Goal: Transaction & Acquisition: Purchase product/service

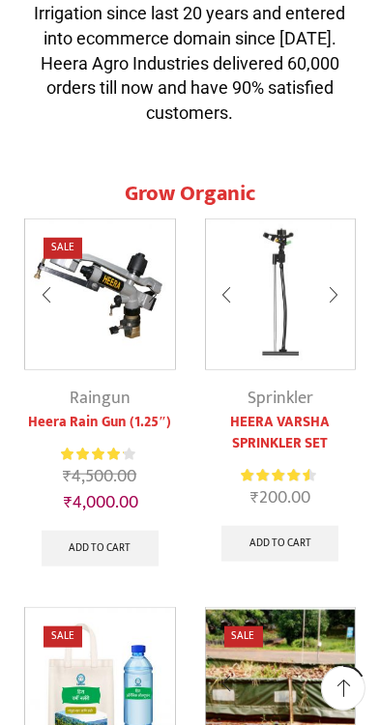
scroll to position [759, 0]
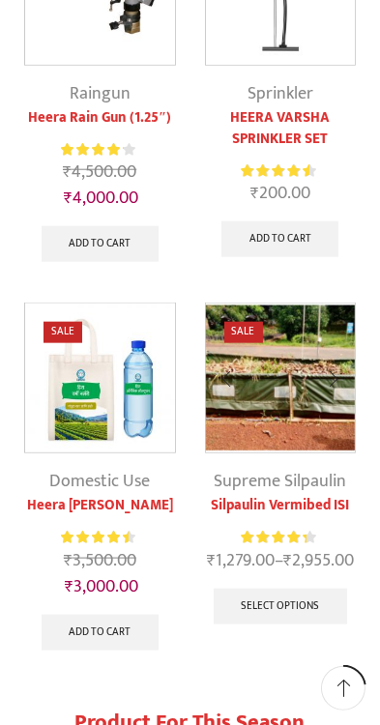
click at [320, 665] on div "Sale Supreme Silpaulin Silpaulin Vermibed ISI Rated 4.17 out of 5 ₹ 1,279.00 – …" at bounding box center [280, 483] width 181 height 362
click at [321, 665] on div "Sale Supreme Silpaulin Silpaulin Vermibed ISI Rated 4.17 out of 5 ₹ 1,279.00 – …" at bounding box center [280, 483] width 181 height 362
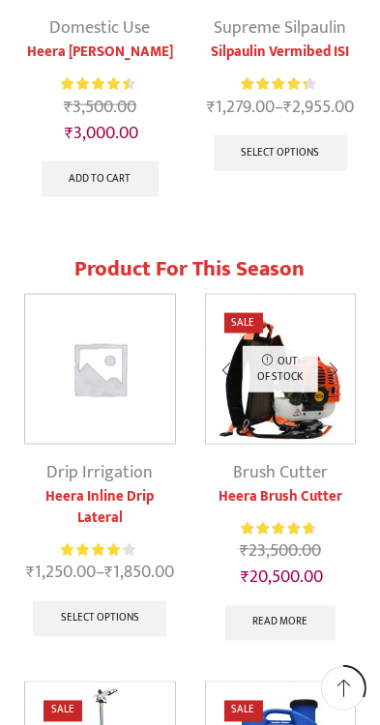
scroll to position [1534, 0]
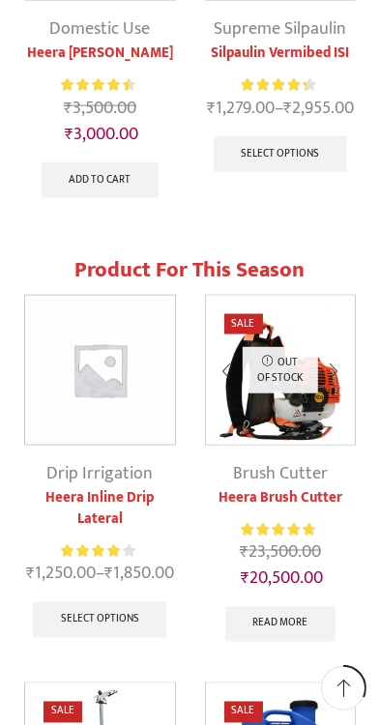
click at [130, 492] on link "Heera Inline Drip Lateral" at bounding box center [100, 508] width 152 height 43
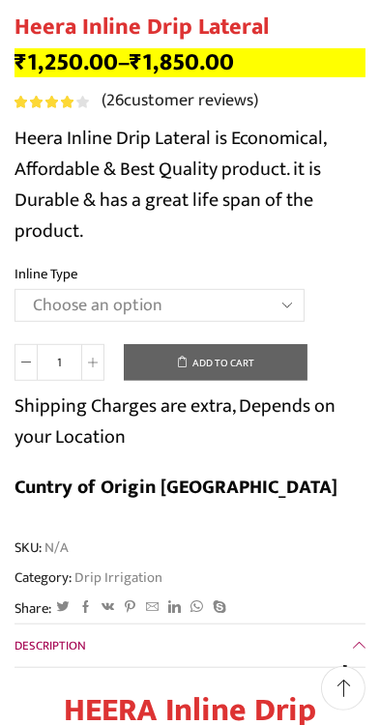
scroll to position [528, 0]
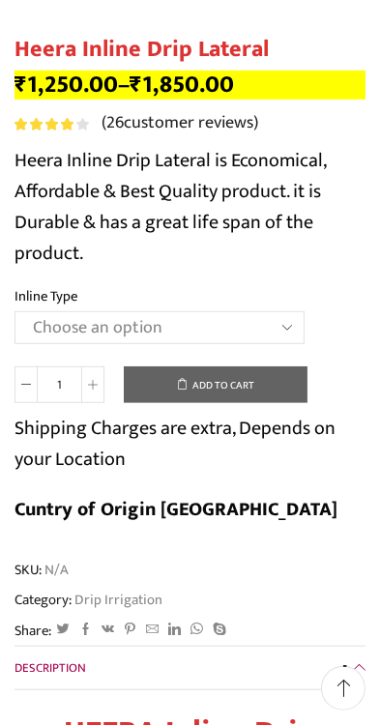
click at [284, 329] on select "Choose an option Heera Inline 12 MM (30CM) Heera Inline 12 MM (38CM) Heera Inli…" at bounding box center [159, 327] width 290 height 33
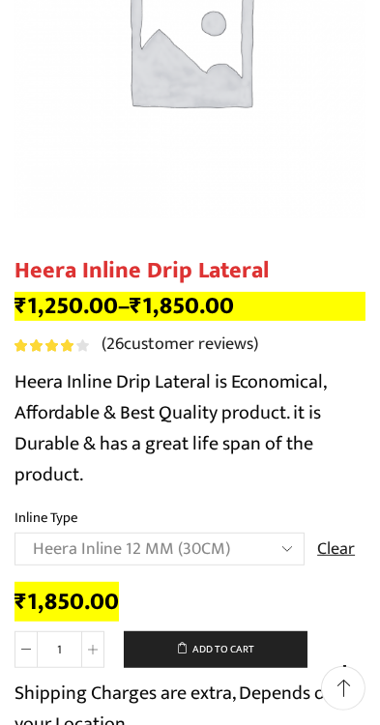
scroll to position [434, 0]
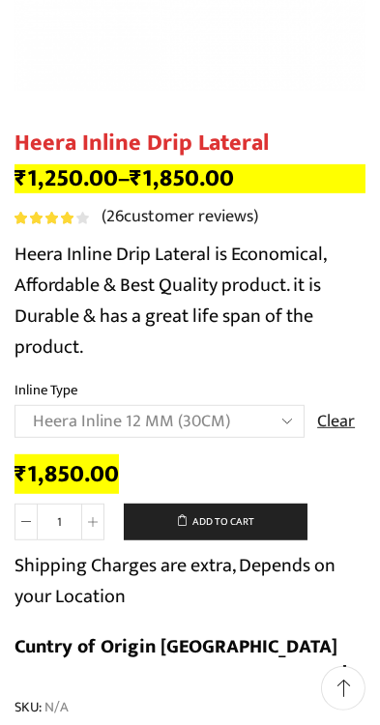
click at [288, 408] on select "Choose an option Heera Inline 12 MM (30CM) Heera Inline 12 MM (38CM) Heera Inli…" at bounding box center [159, 421] width 290 height 33
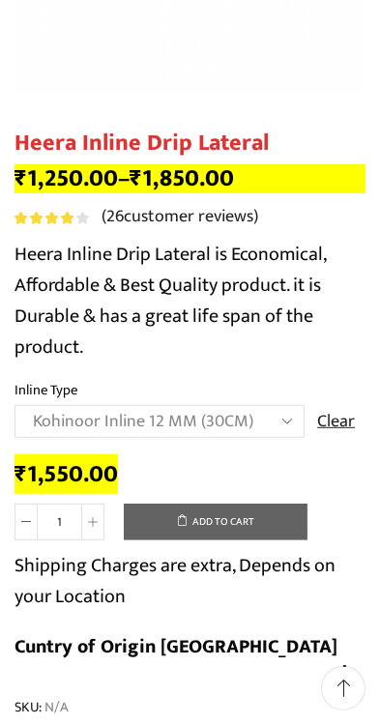
click at [282, 417] on select "Choose an option Heera Inline 12 MM (30CM) Heera Inline 12 MM (38CM) Heera Inli…" at bounding box center [159, 421] width 290 height 33
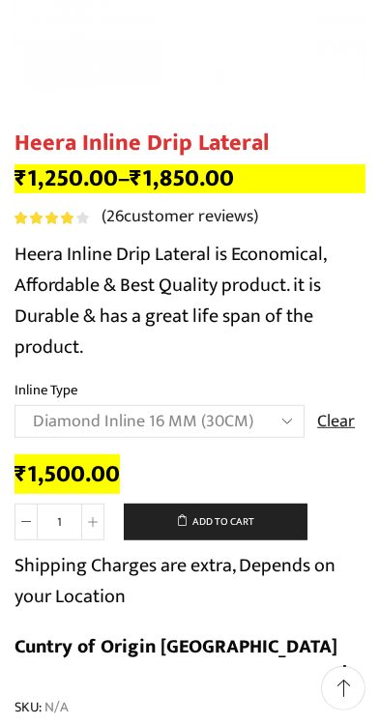
click at [284, 419] on select "Choose an option Heera Inline 12 MM (30CM) Heera Inline 12 MM (38CM) Heera Inli…" at bounding box center [159, 421] width 290 height 33
click at [278, 423] on select "Choose an option Heera Inline 12 MM (30CM) Heera Inline 12 MM (38CM) Heera Inli…" at bounding box center [159, 421] width 290 height 33
click at [284, 434] on select "Choose an option Heera Inline 12 MM (30CM) Heera Inline 12 MM (38CM) Heera Inli…" at bounding box center [159, 421] width 290 height 33
click at [290, 408] on select "Choose an option Heera Inline 12 MM (30CM) Heera Inline 12 MM (38CM) Heera Inli…" at bounding box center [159, 421] width 290 height 33
click at [291, 425] on select "Choose an option Heera Inline 12 MM (30CM) Heera Inline 12 MM (38CM) Heera Inli…" at bounding box center [159, 421] width 290 height 33
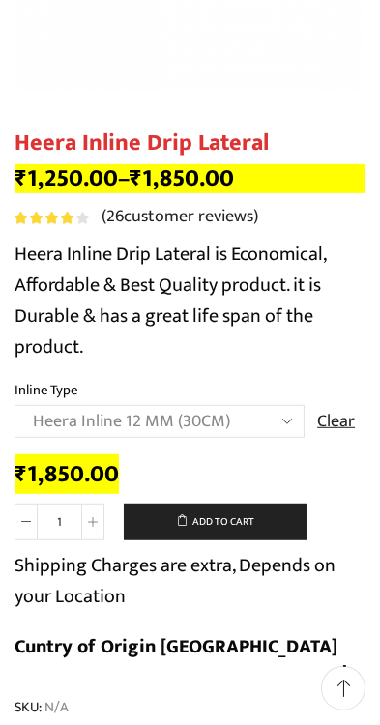
click at [280, 420] on select "Choose an option Heera Inline 12 MM (30CM) Heera Inline 12 MM (38CM) Heera Inli…" at bounding box center [159, 421] width 290 height 33
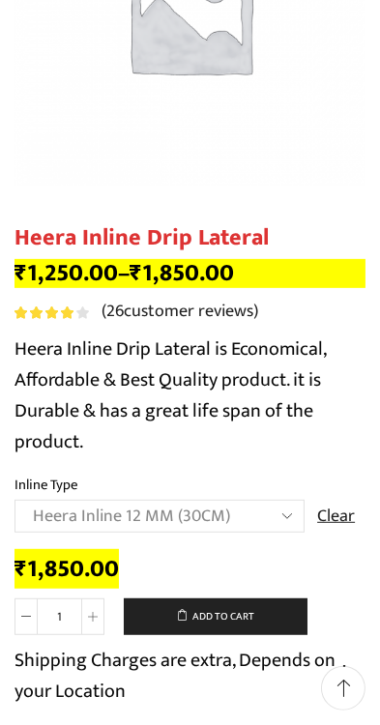
scroll to position [360, 0]
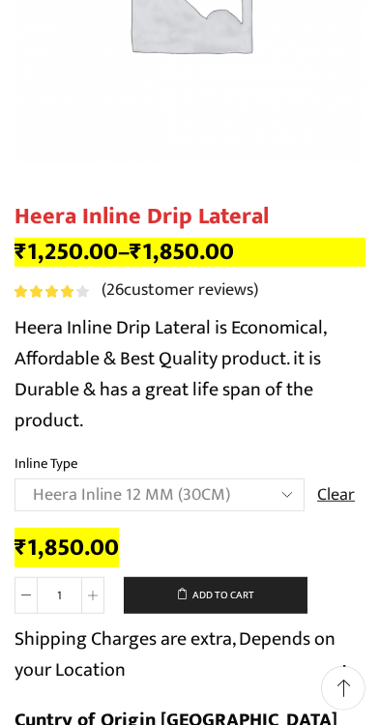
click at [283, 510] on select "Choose an option Heera Inline 12 MM (30CM) Heera Inline 12 MM (38CM) Heera Inli…" at bounding box center [159, 494] width 290 height 33
select select "Heera Inline 16 MM (30CM)"
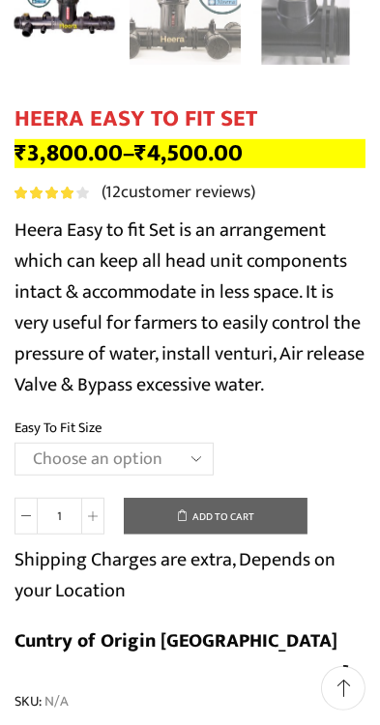
scroll to position [586, 0]
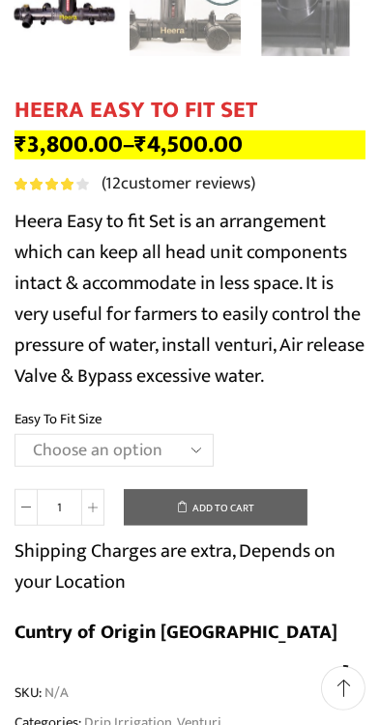
click at [191, 448] on select "Choose an option 2" Easy To Fit 2.5" Easy To Fit 3" Easy To Fit" at bounding box center [113, 450] width 199 height 33
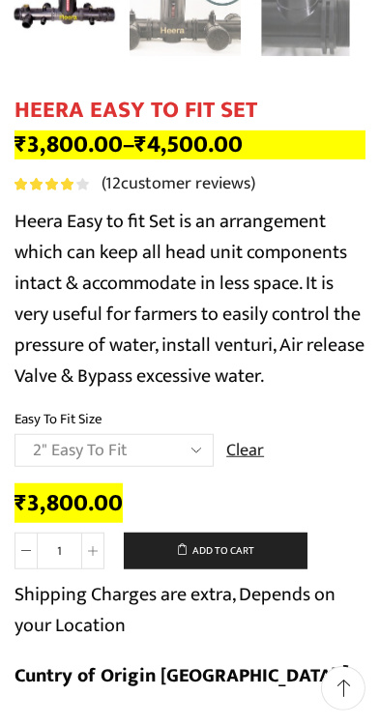
click at [194, 446] on select "Choose an option 2" Easy To Fit 2.5" Easy To Fit 3" Easy To Fit" at bounding box center [113, 450] width 199 height 33
click at [190, 452] on select "Choose an option 2" Easy To Fit 2.5" Easy To Fit 3" Easy To Fit" at bounding box center [113, 450] width 199 height 33
click at [188, 451] on select "Choose an option 2" Easy To Fit 2.5" Easy To Fit 3" Easy To Fit" at bounding box center [113, 450] width 199 height 33
click at [188, 452] on select "Choose an option 2" Easy To Fit 2.5" Easy To Fit 3" Easy To Fit" at bounding box center [113, 450] width 199 height 33
select select "2.5" Easy To Fit"
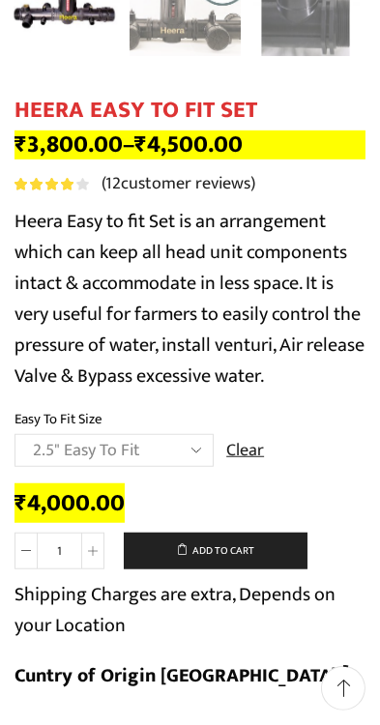
click at [186, 451] on select "Choose an option 2" Easy To Fit 2.5" Easy To Fit 3" Easy To Fit" at bounding box center [113, 450] width 199 height 33
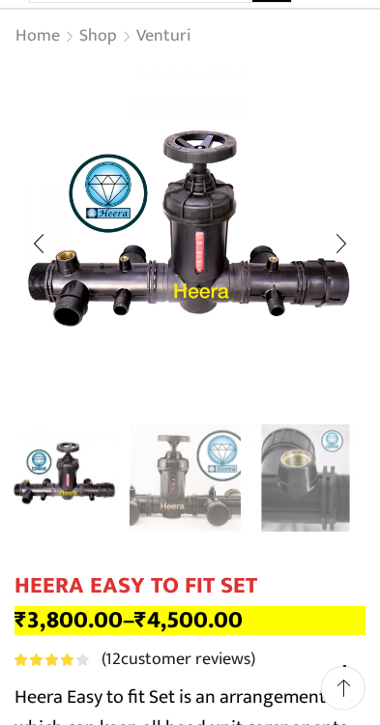
scroll to position [0, 0]
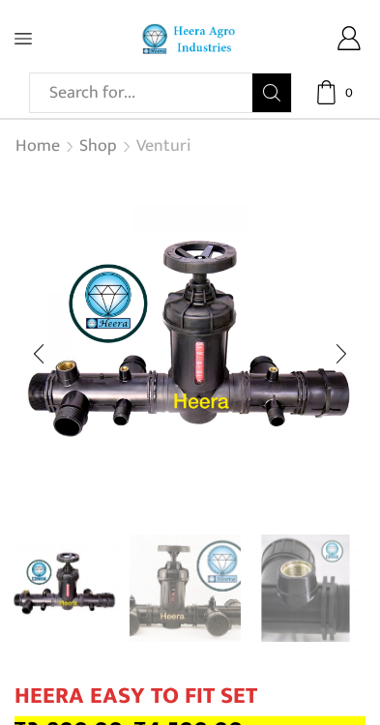
click at [170, 134] on link "Venturi" at bounding box center [163, 146] width 56 height 25
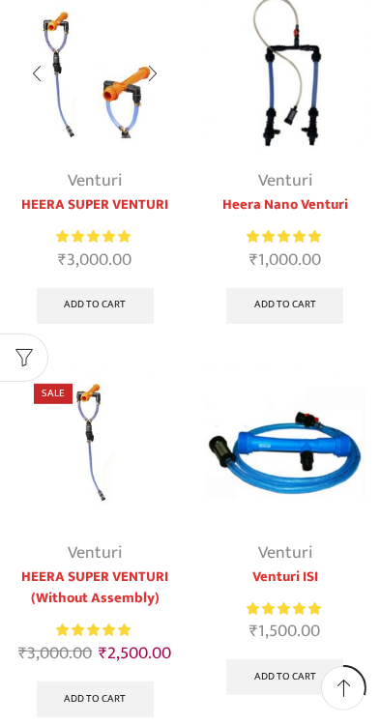
scroll to position [225, 0]
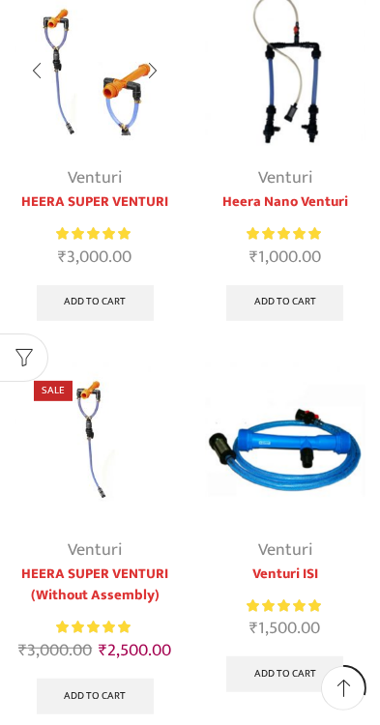
click at [314, 470] on img at bounding box center [285, 441] width 161 height 161
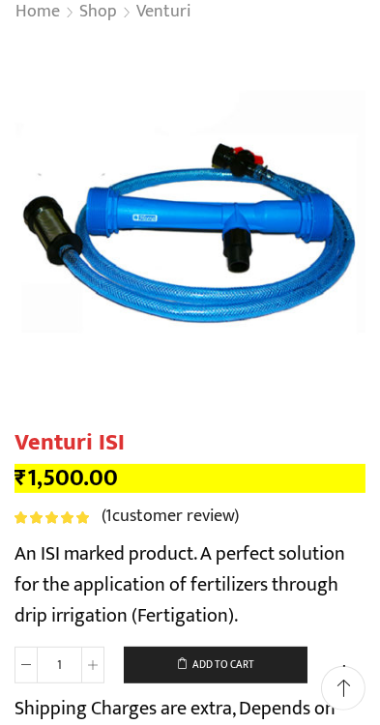
scroll to position [237, 0]
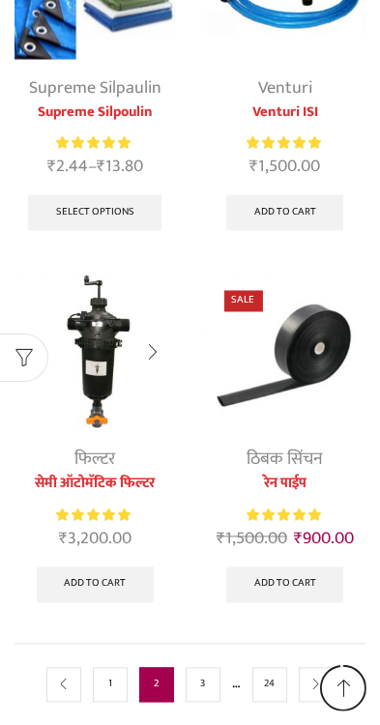
scroll to position [2037, 0]
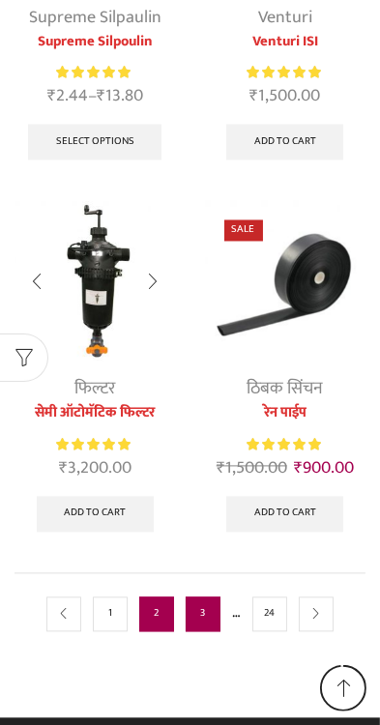
click at [202, 632] on link "3" at bounding box center [203, 614] width 35 height 35
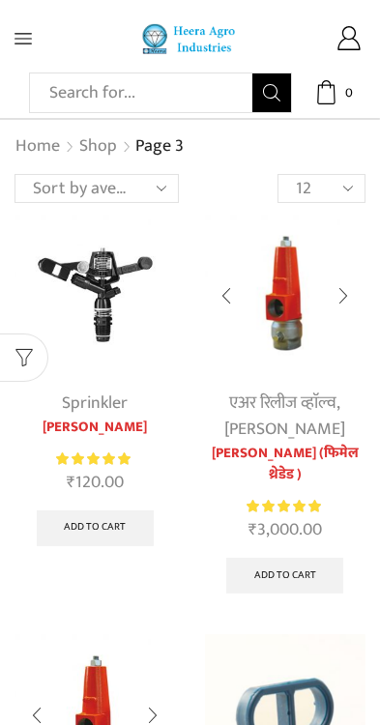
click at [174, 141] on span "Page 3" at bounding box center [159, 145] width 48 height 29
click at [353, 180] on select "12 24 36 All" at bounding box center [321, 188] width 88 height 29
select select "-1"
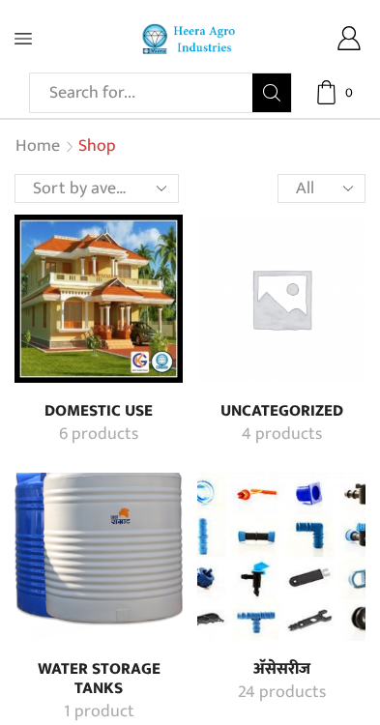
scroll to position [1211, 0]
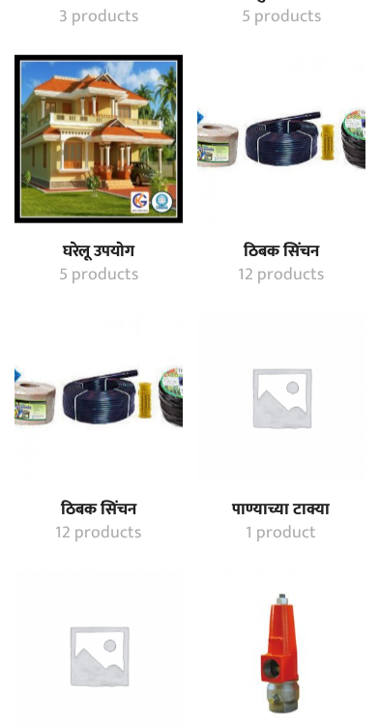
click at [291, 313] on img "Visit product category पाण्याच्या टाक्या" at bounding box center [281, 397] width 168 height 168
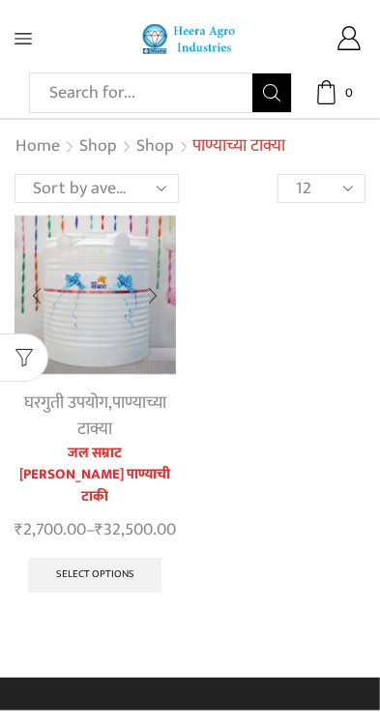
click at [348, 176] on select "12 24 36 All" at bounding box center [321, 188] width 88 height 29
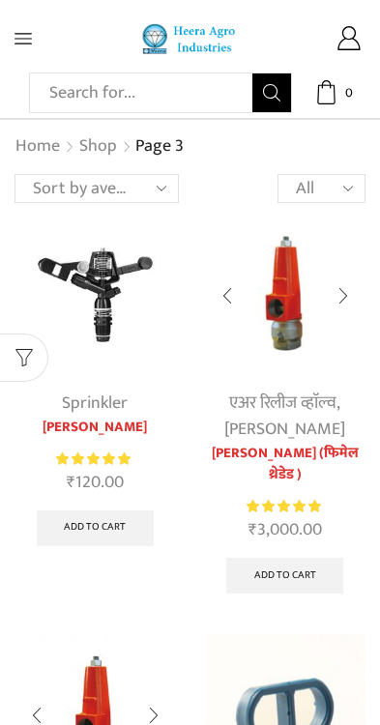
select select "-1"
click at [205, 95] on input "Search input" at bounding box center [146, 92] width 213 height 39
type input "Lateral"
click at [252, 73] on button "Search" at bounding box center [271, 92] width 39 height 39
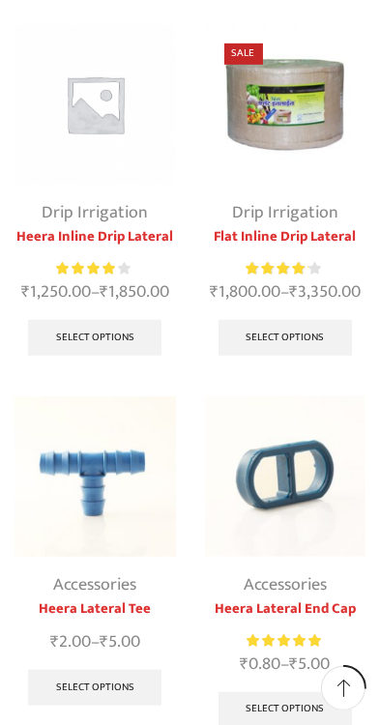
scroll to position [635, 0]
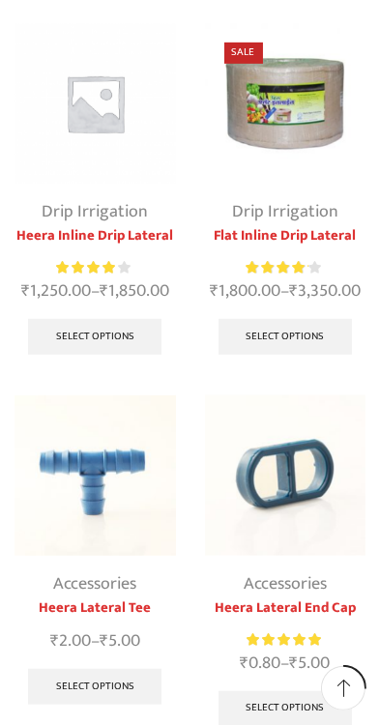
click at [130, 197] on link "Drip Irrigation" at bounding box center [95, 211] width 106 height 29
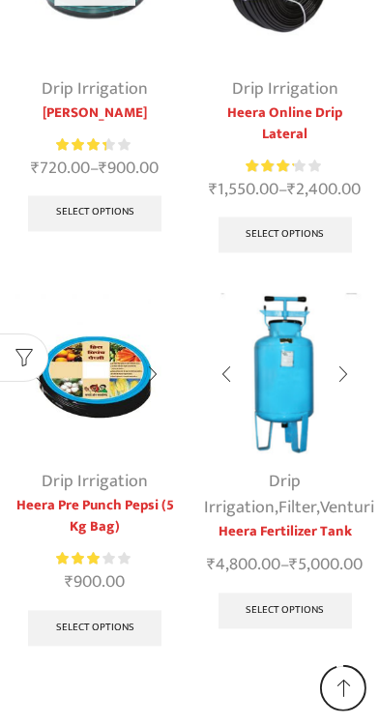
scroll to position [1893, 0]
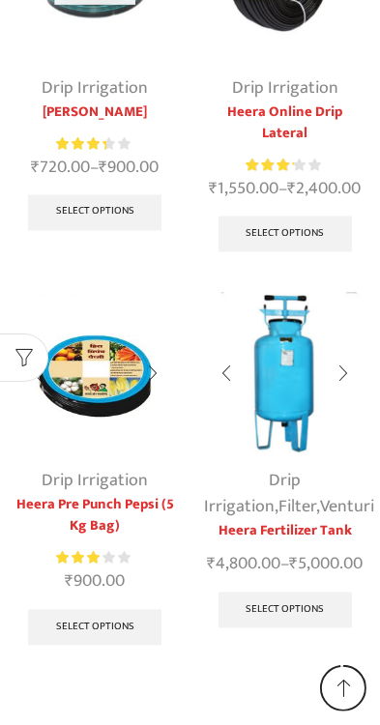
click at [341, 375] on div at bounding box center [343, 374] width 44 height 51
